Goal: Check status: Check status

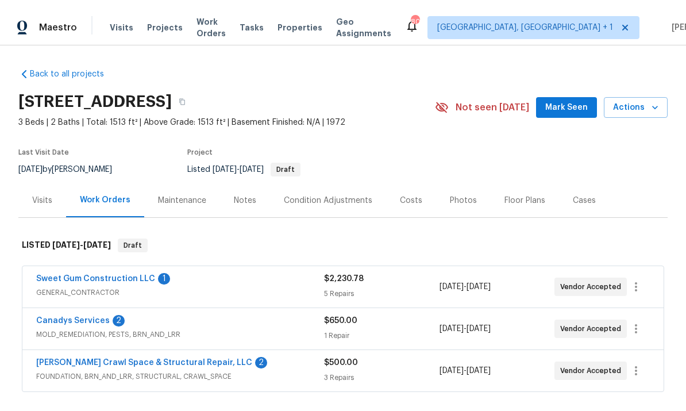
scroll to position [20, 0]
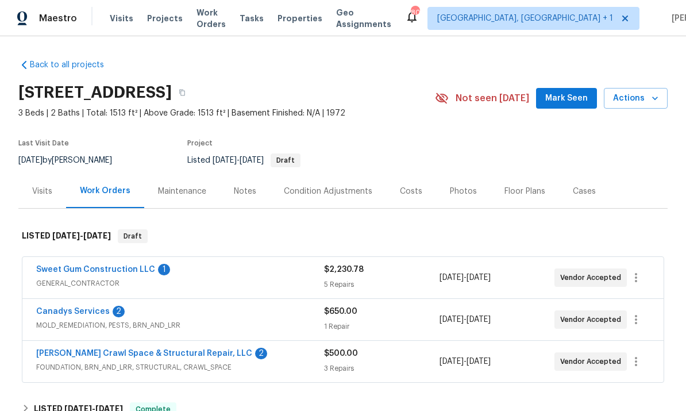
click at [118, 257] on div "Sweet Gum Construction LLC 1 GENERAL_CONTRACTOR $2,230.78 5 Repairs [DATE] - [D…" at bounding box center [343, 277] width 642 height 41
click at [121, 266] on link "Sweet Gum Construction LLC" at bounding box center [95, 270] width 119 height 8
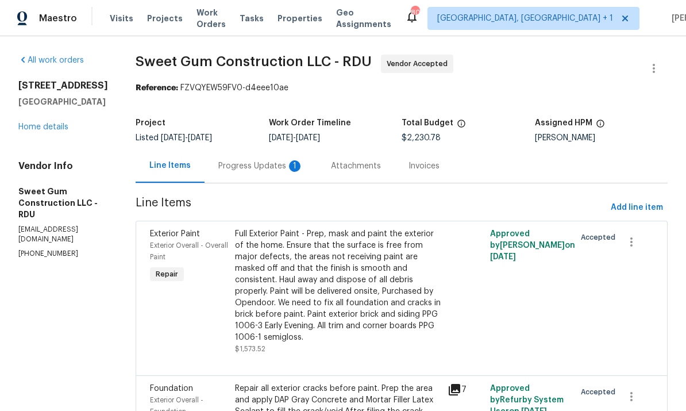
click at [291, 166] on div "Progress Updates 1" at bounding box center [260, 165] width 85 height 11
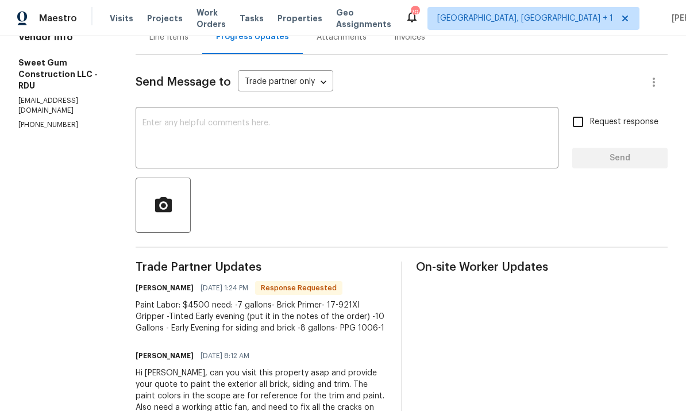
scroll to position [101, 0]
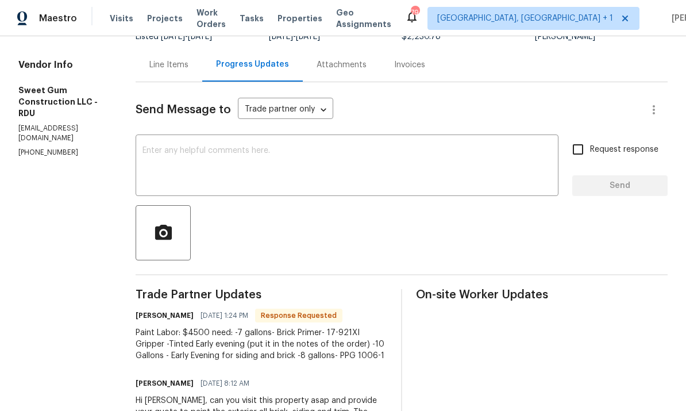
click at [59, 21] on span "Maestro" at bounding box center [58, 18] width 38 height 11
